Goal: Navigation & Orientation: Understand site structure

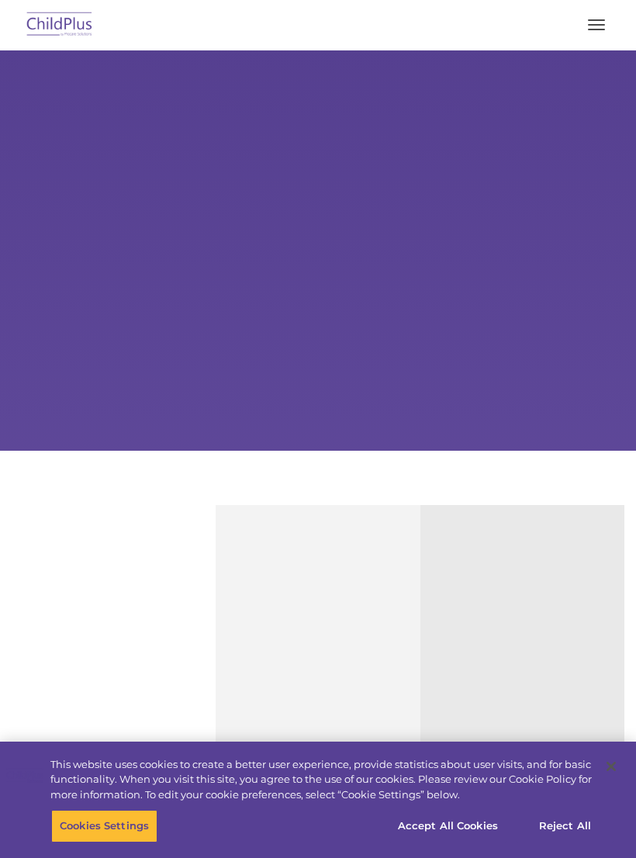
select select "MEDIUM"
click at [477, 824] on button "Accept All Cookies" at bounding box center [447, 826] width 117 height 33
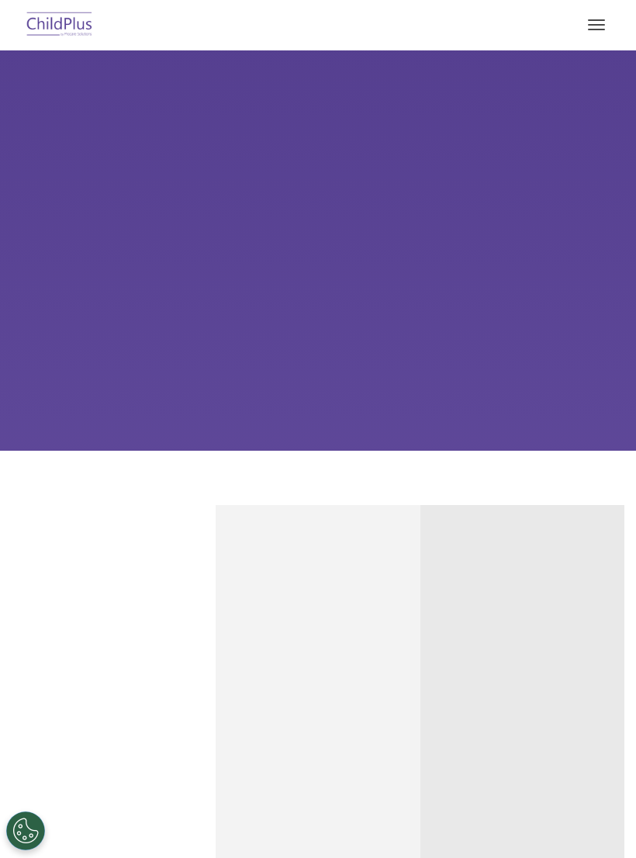
click at [606, 19] on button "button" at bounding box center [596, 24] width 33 height 25
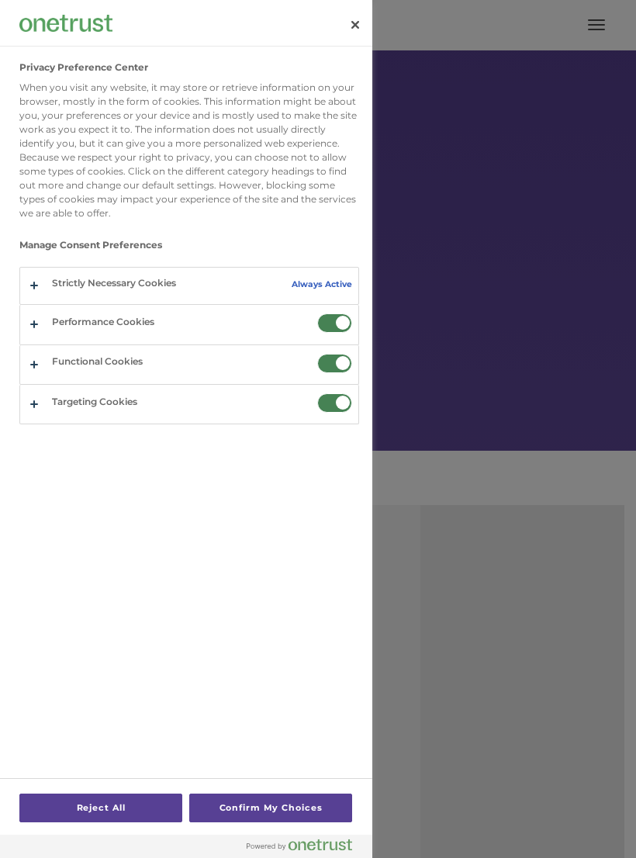
scroll to position [391, 0]
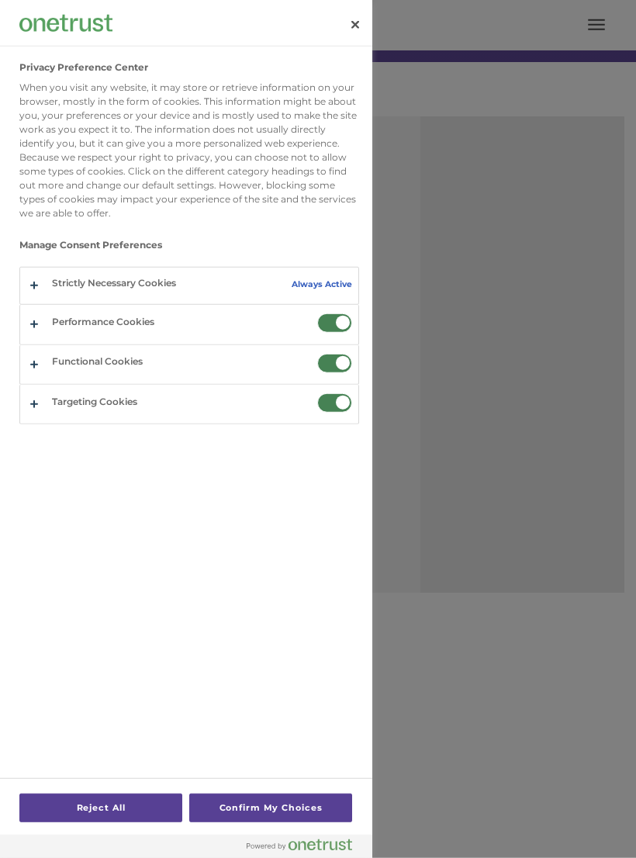
select select "MEDIUM"
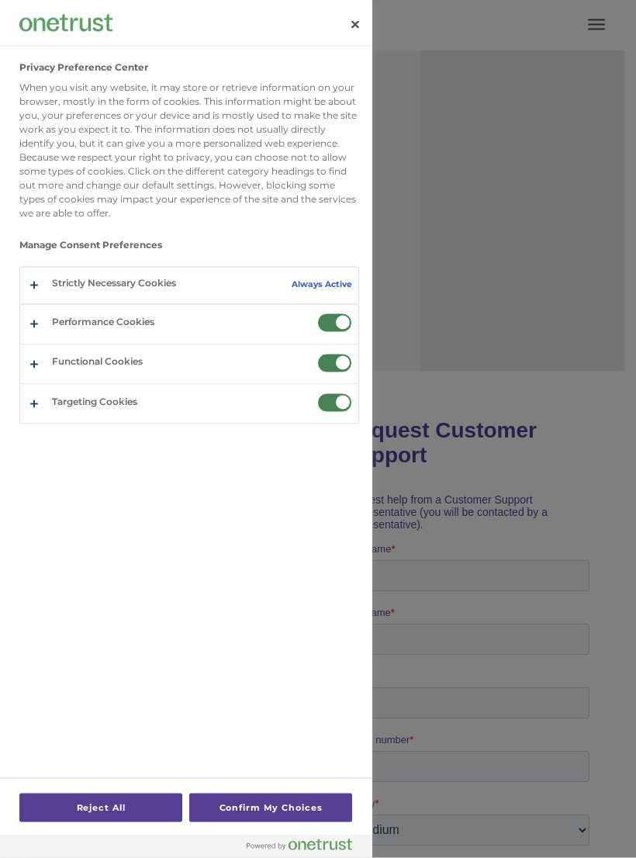
scroll to position [622, 0]
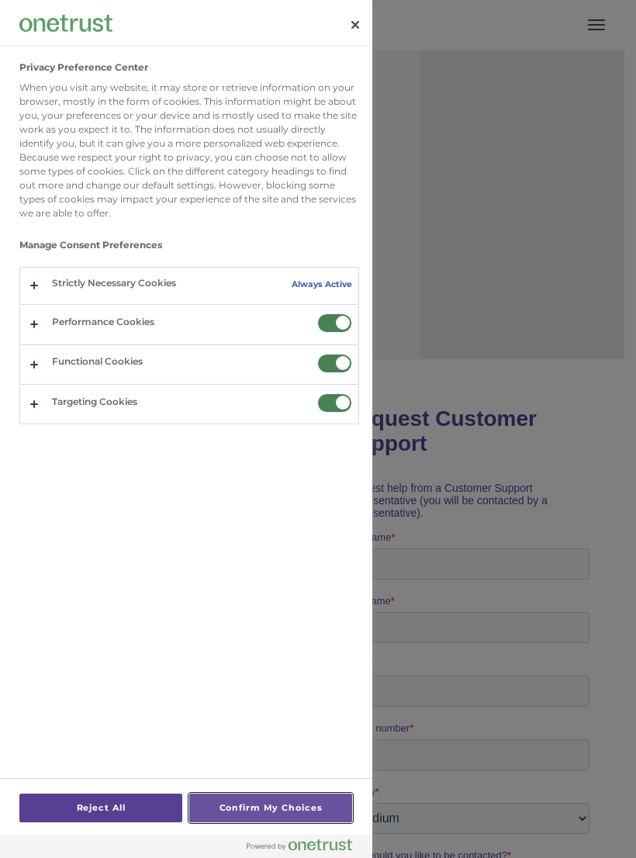
click at [304, 822] on button "Confirm My Choices" at bounding box center [270, 807] width 163 height 29
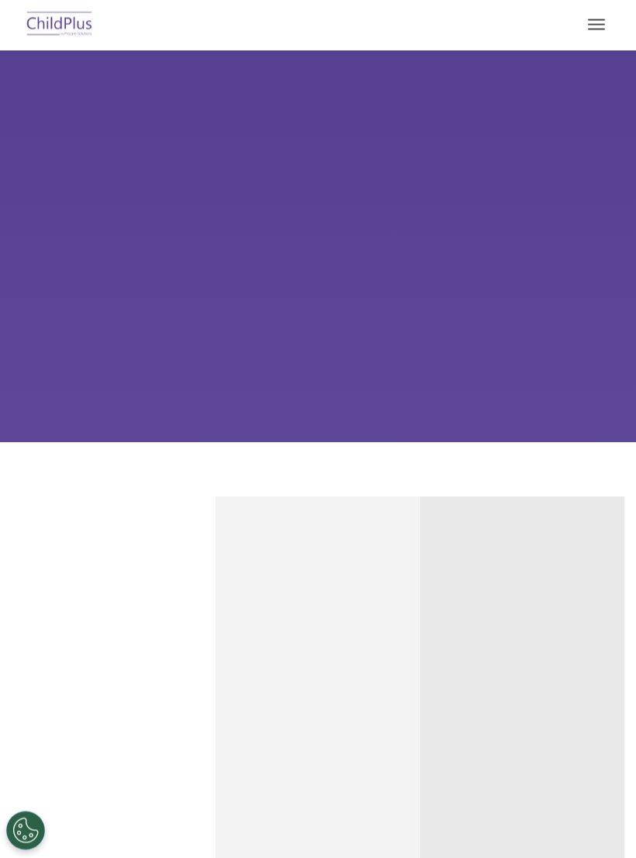
scroll to position [0, 0]
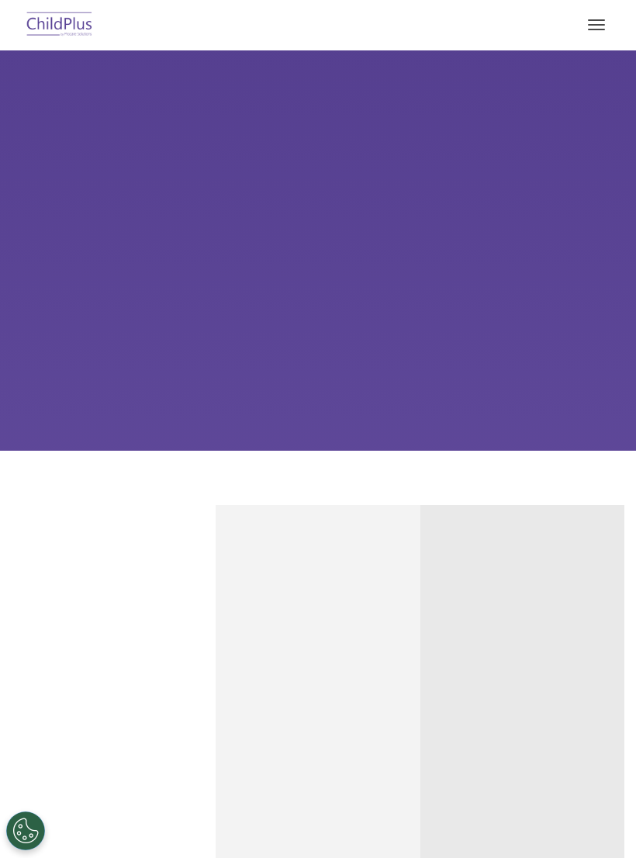
click at [71, 36] on img at bounding box center [59, 25] width 73 height 36
click at [65, 33] on img at bounding box center [59, 25] width 73 height 36
select select "MEDIUM"
click at [594, 24] on span "button" at bounding box center [596, 25] width 17 height 2
click at [590, 22] on button "button" at bounding box center [596, 24] width 33 height 25
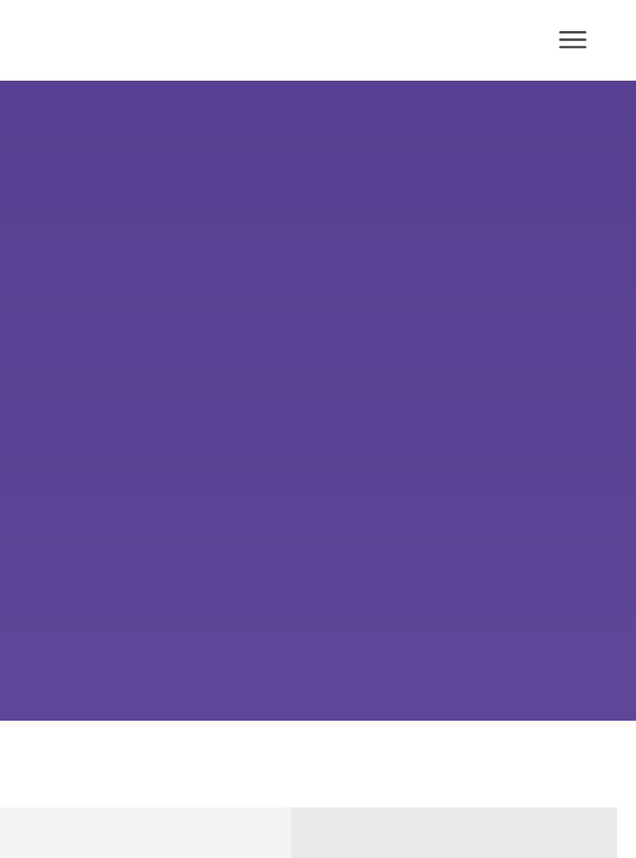
click at [580, 19] on button "button" at bounding box center [596, 24] width 33 height 25
